Goal: Task Accomplishment & Management: Complete application form

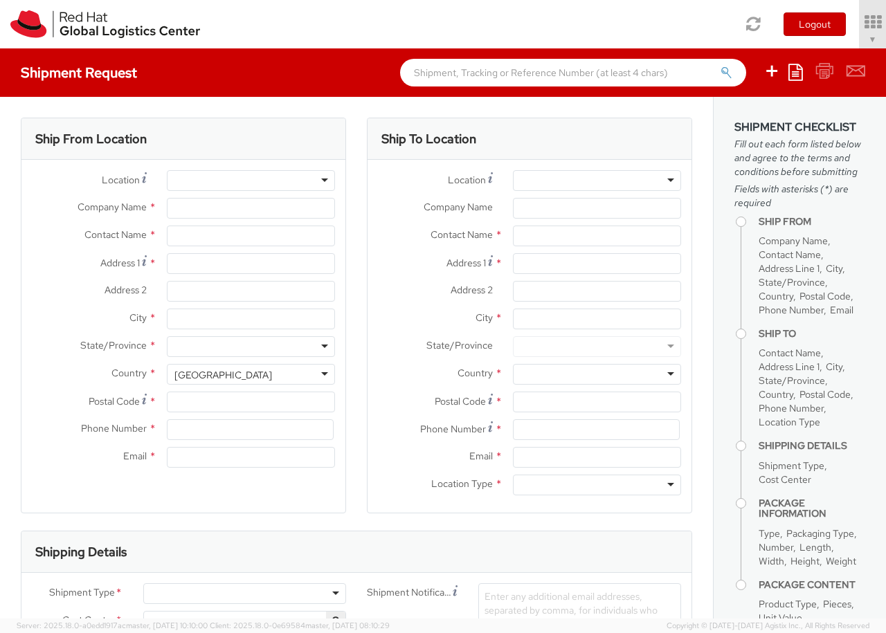
select select "850"
select select
type input "Red Hat Czech s.r.o."
type input "[PERSON_NAME]"
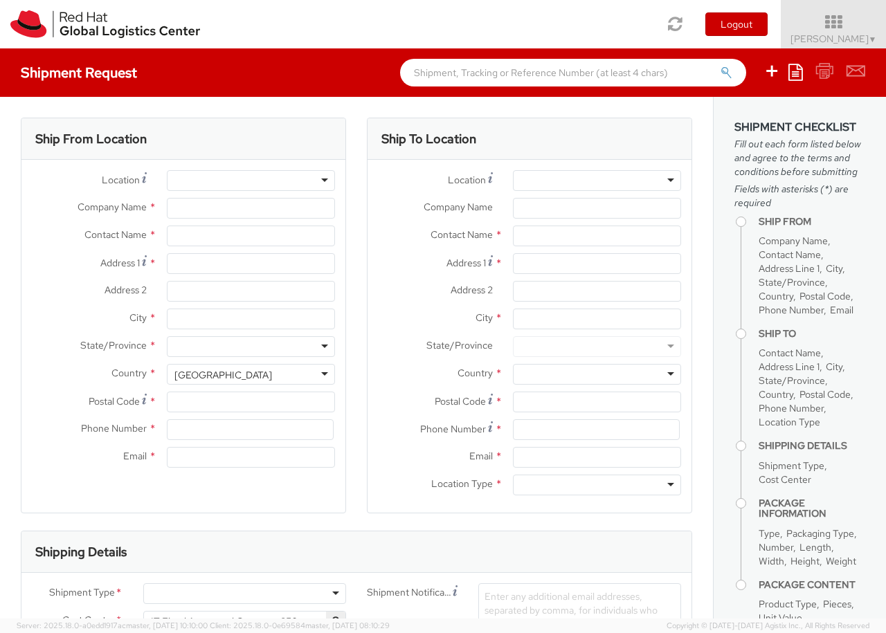
type input "Purkynova 647/111"
type input "[GEOGRAPHIC_DATA]"
type input "621 00"
type input "420 532 294 555"
type input "[EMAIL_ADDRESS][DOMAIN_NAME]"
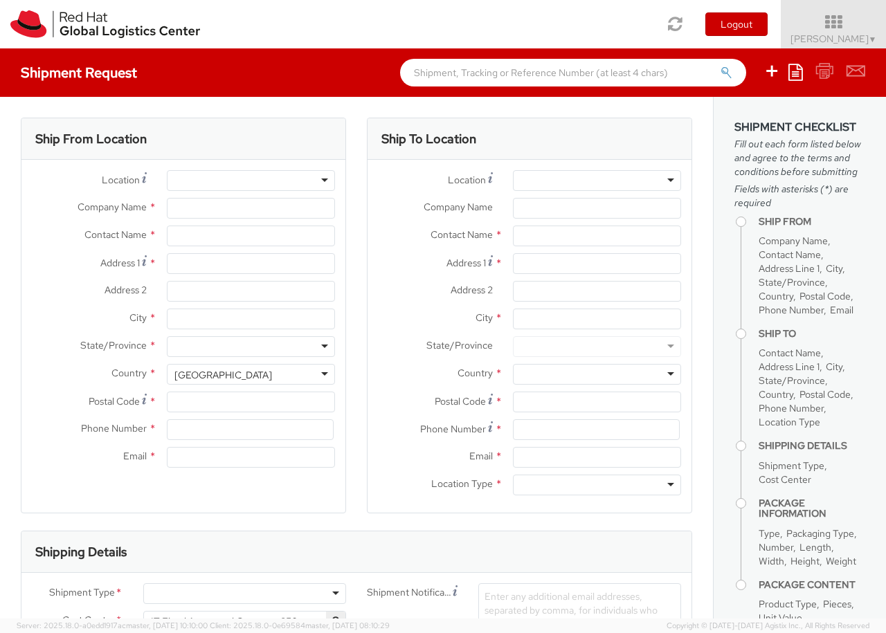
select select "CM"
select select "KGS"
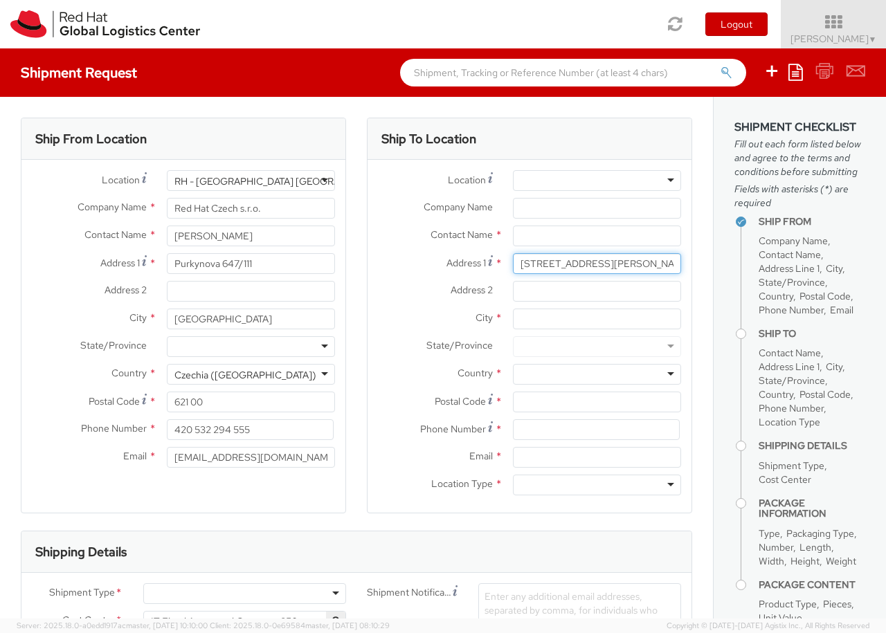
type input "[STREET_ADDRESS][PERSON_NAME]"
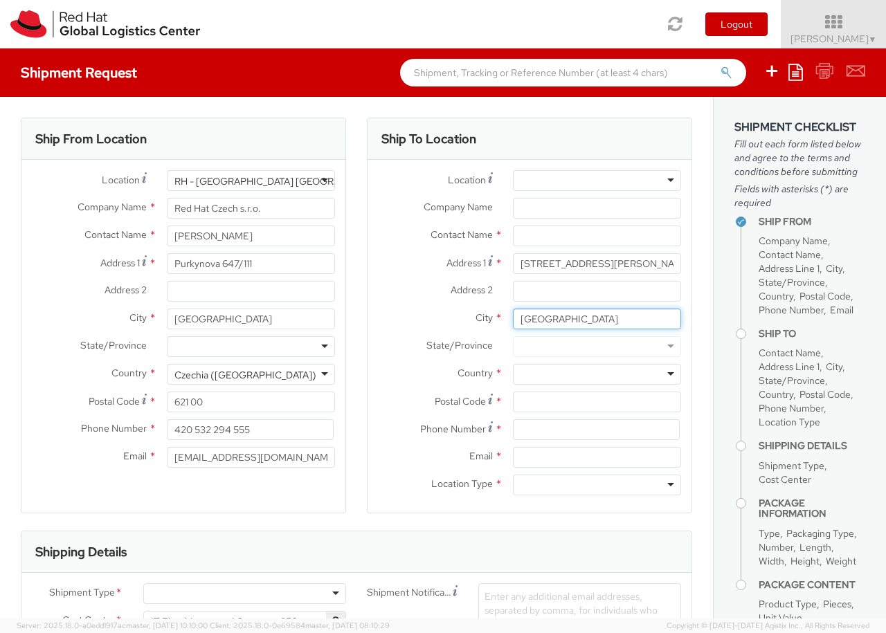
type input "[GEOGRAPHIC_DATA]"
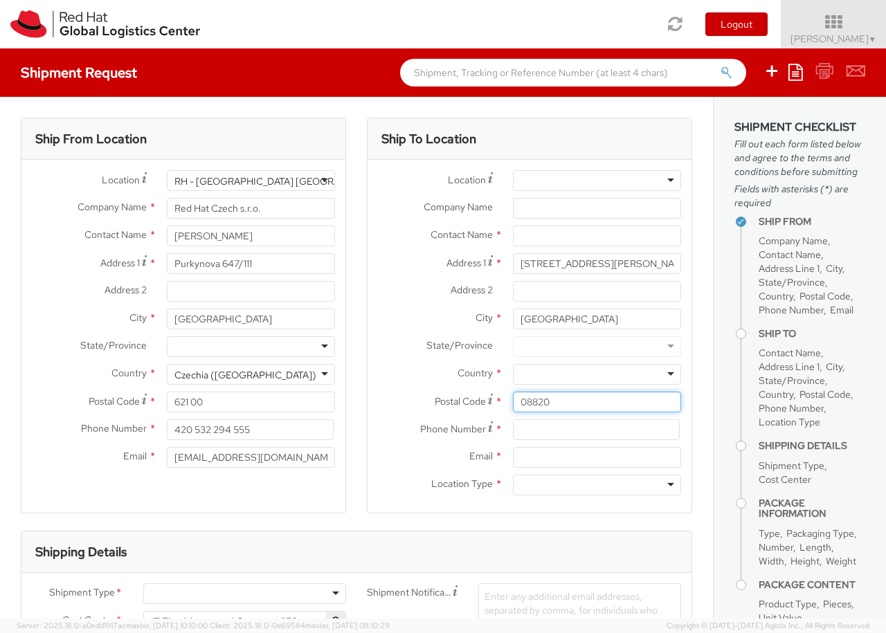
type input "08820"
click at [597, 374] on div at bounding box center [597, 374] width 168 height 21
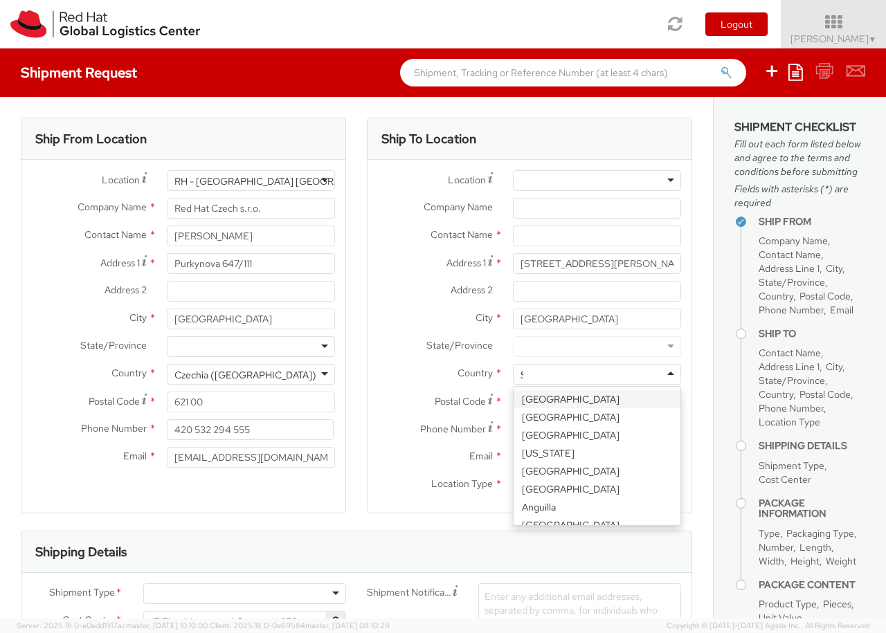
type input "[GEOGRAPHIC_DATA]"
click at [597, 485] on div at bounding box center [597, 485] width 168 height 21
type input "r"
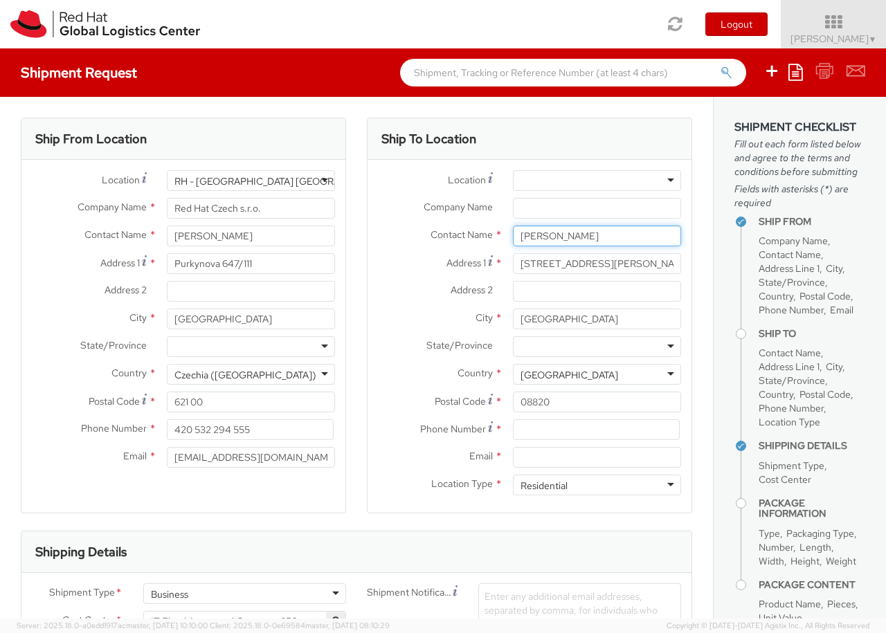
type input "[PERSON_NAME]"
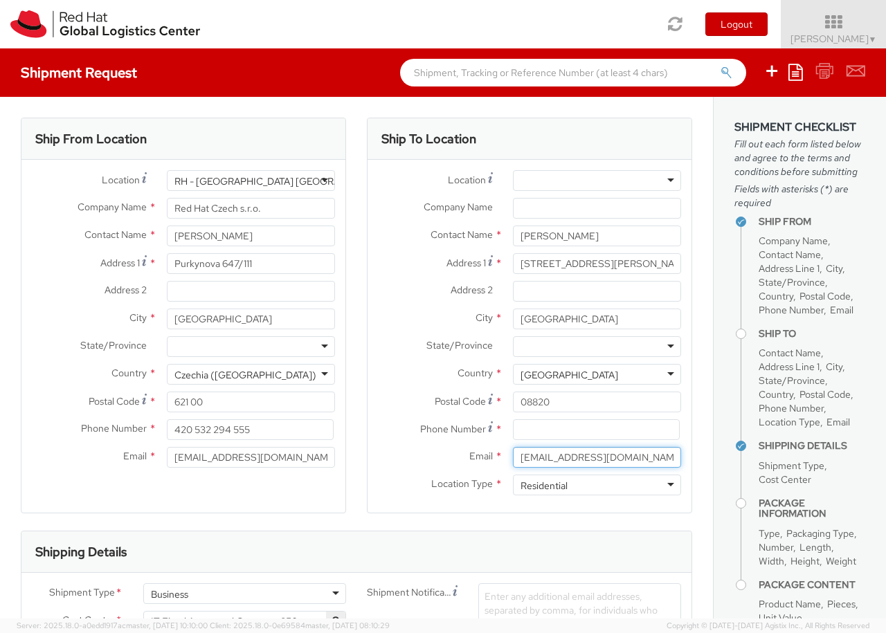
type input "[EMAIL_ADDRESS][DOMAIN_NAME]"
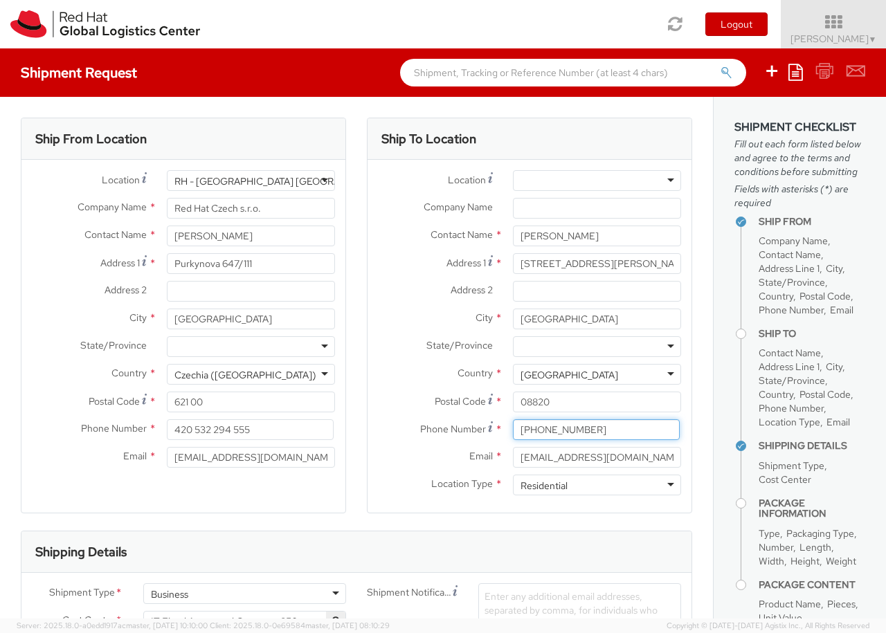
type input "[PHONE_NUMBER]"
click at [244, 594] on div "Business" at bounding box center [244, 593] width 203 height 21
type input "ref"
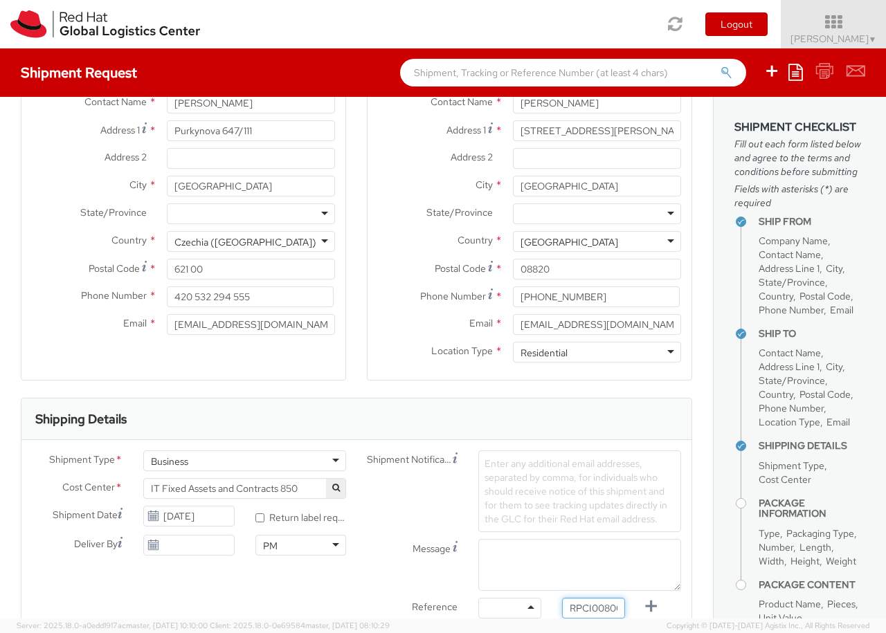
type input "RPCI0080074"
type input "[EMAIL_ADDRESS][DOMAIN_NAME]"
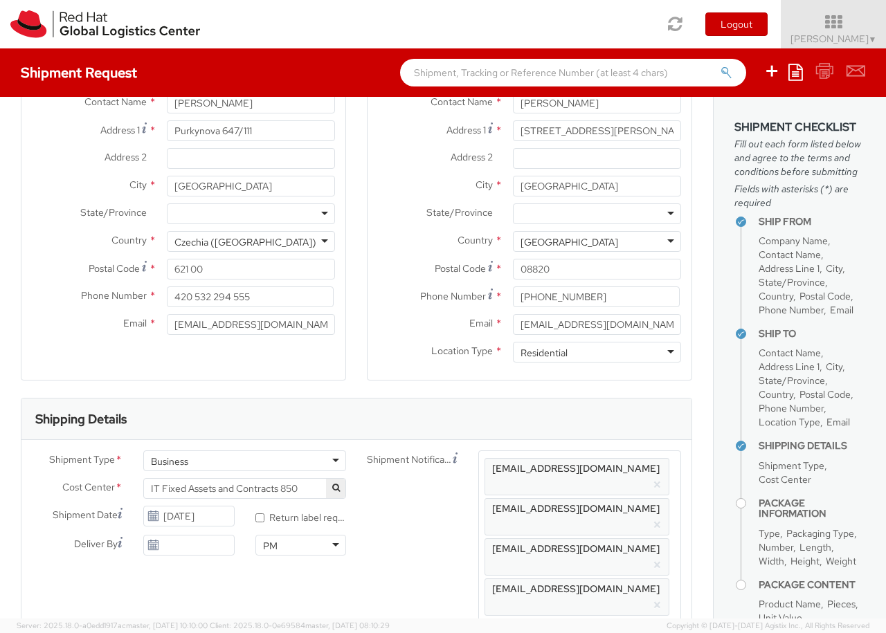
type input "lap"
select select "LAPTOP"
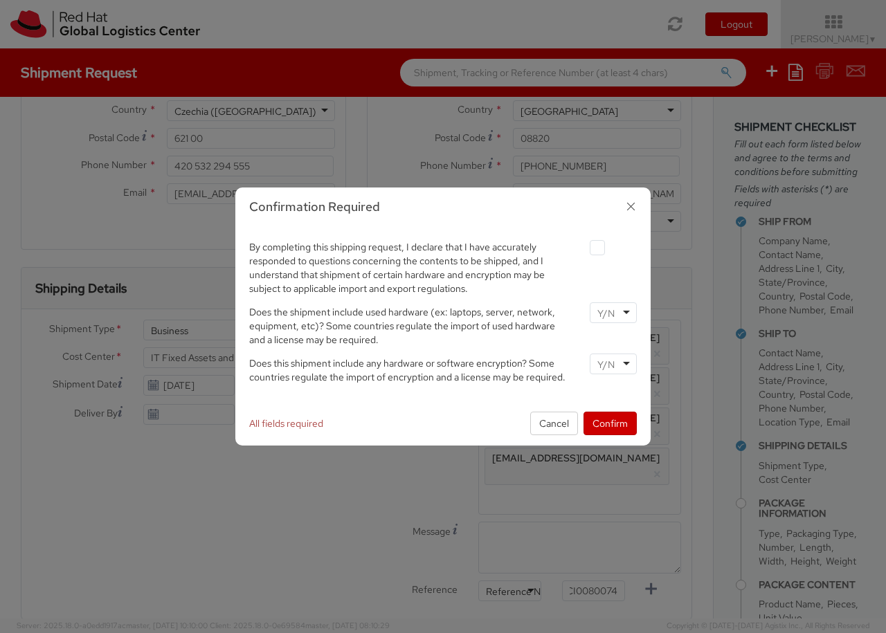
click at [597, 247] on label at bounding box center [597, 247] width 15 height 15
click at [586, 247] on input "checkbox" at bounding box center [581, 248] width 9 height 9
checkbox input "true"
click at [613, 312] on input "select-one" at bounding box center [607, 314] width 20 height 14
type input "no"
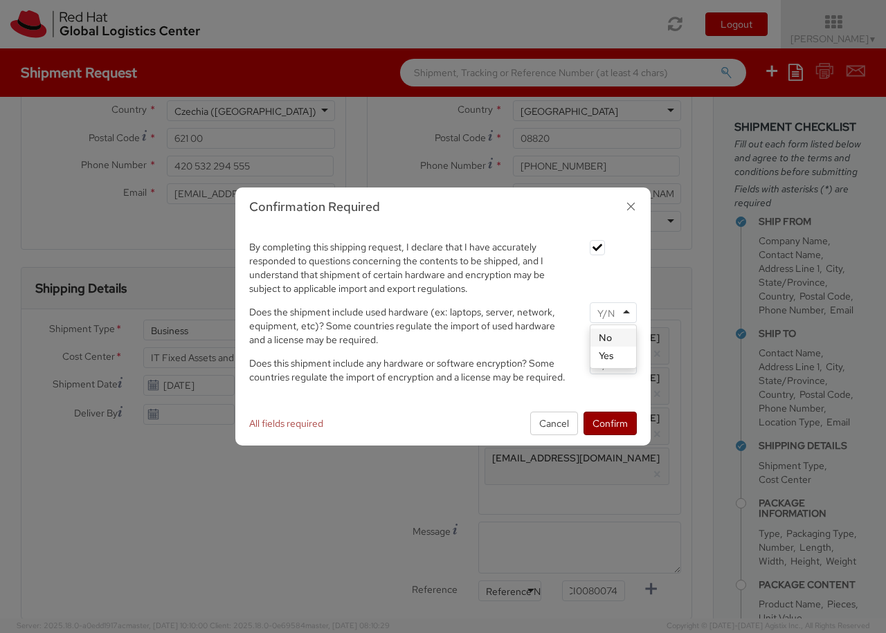
click at [613, 363] on input "select-one" at bounding box center [607, 365] width 20 height 14
click at [610, 423] on button "Confirm" at bounding box center [609, 424] width 53 height 24
type input "your"
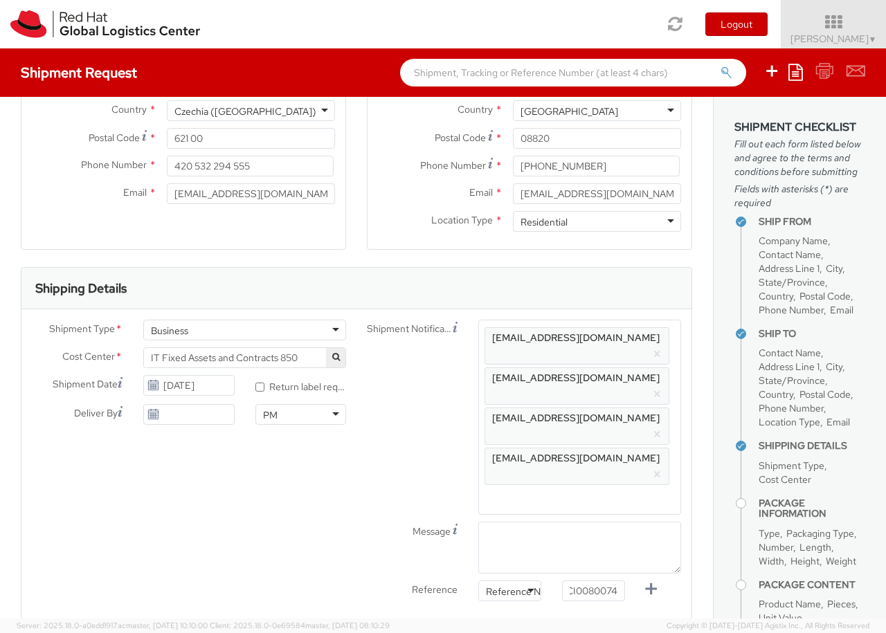
type input "1"
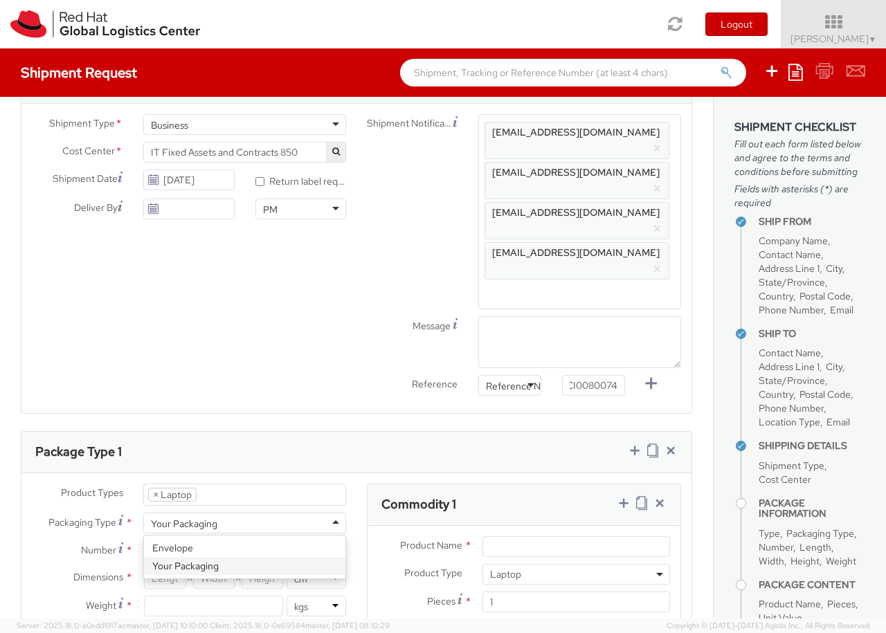
type input "[GEOGRAPHIC_DATA]"
type input "50"
type input "30"
type input "20"
type input "3.8"
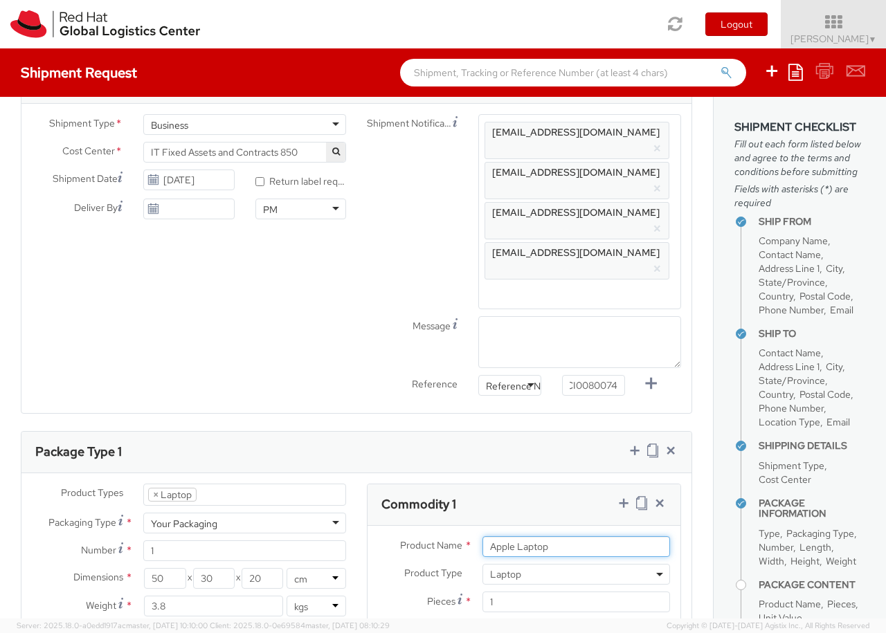
type input "Apple Laptop"
click at [524, 619] on input "Unit Value *" at bounding box center [524, 629] width 84 height 21
type input "2,480.40"
type input "EUR"
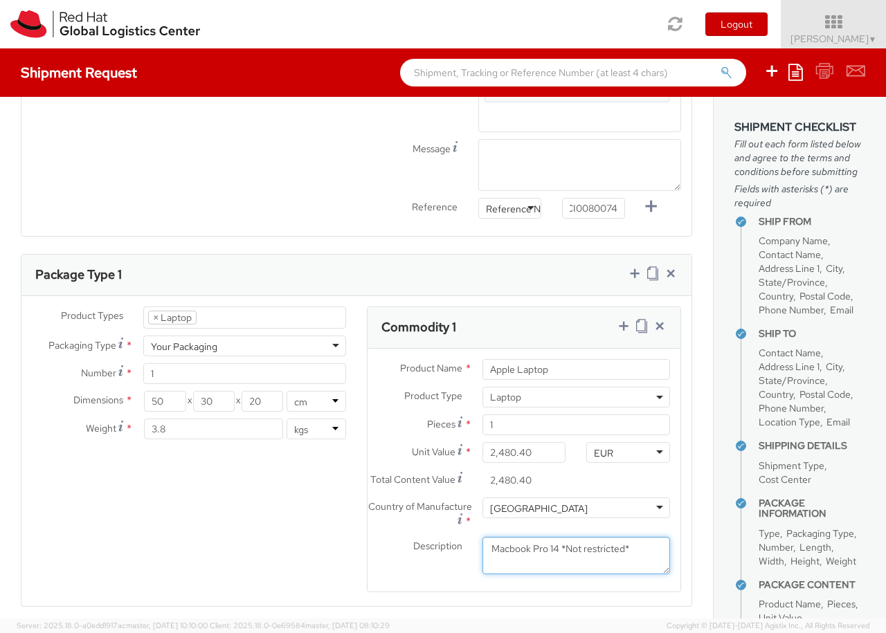
type textarea "Macbook Pro 14 *Not restricted*"
click at [623, 319] on icon at bounding box center [624, 326] width 14 height 14
select select "DOC_STATION"
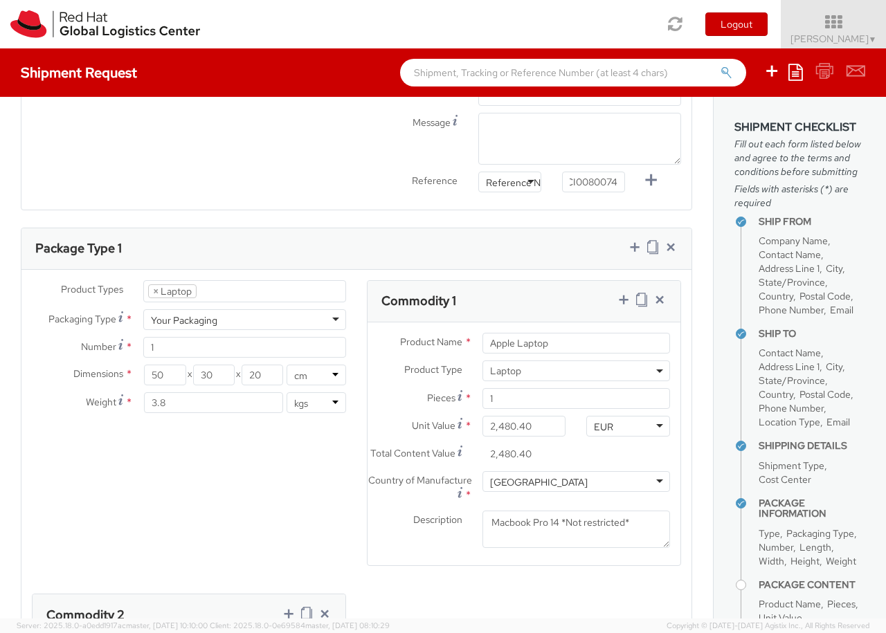
select select "DOC_STATION"
type input "59.94"
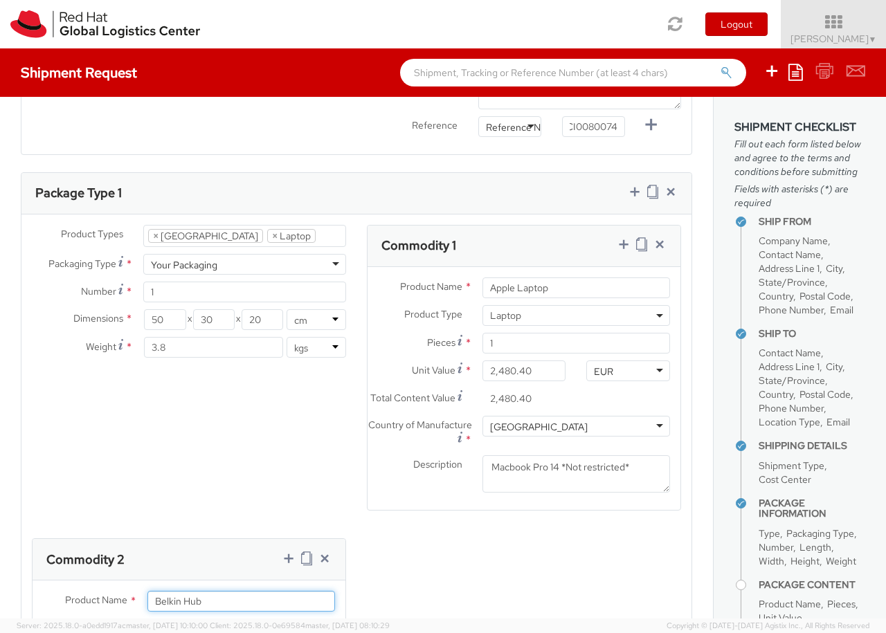
type input "Belkin Hub"
type input "[GEOGRAPHIC_DATA]"
type textarea "Belkin AVC008 USB-C 6IN1 Multiport Adapter"
